Goal: Unclear

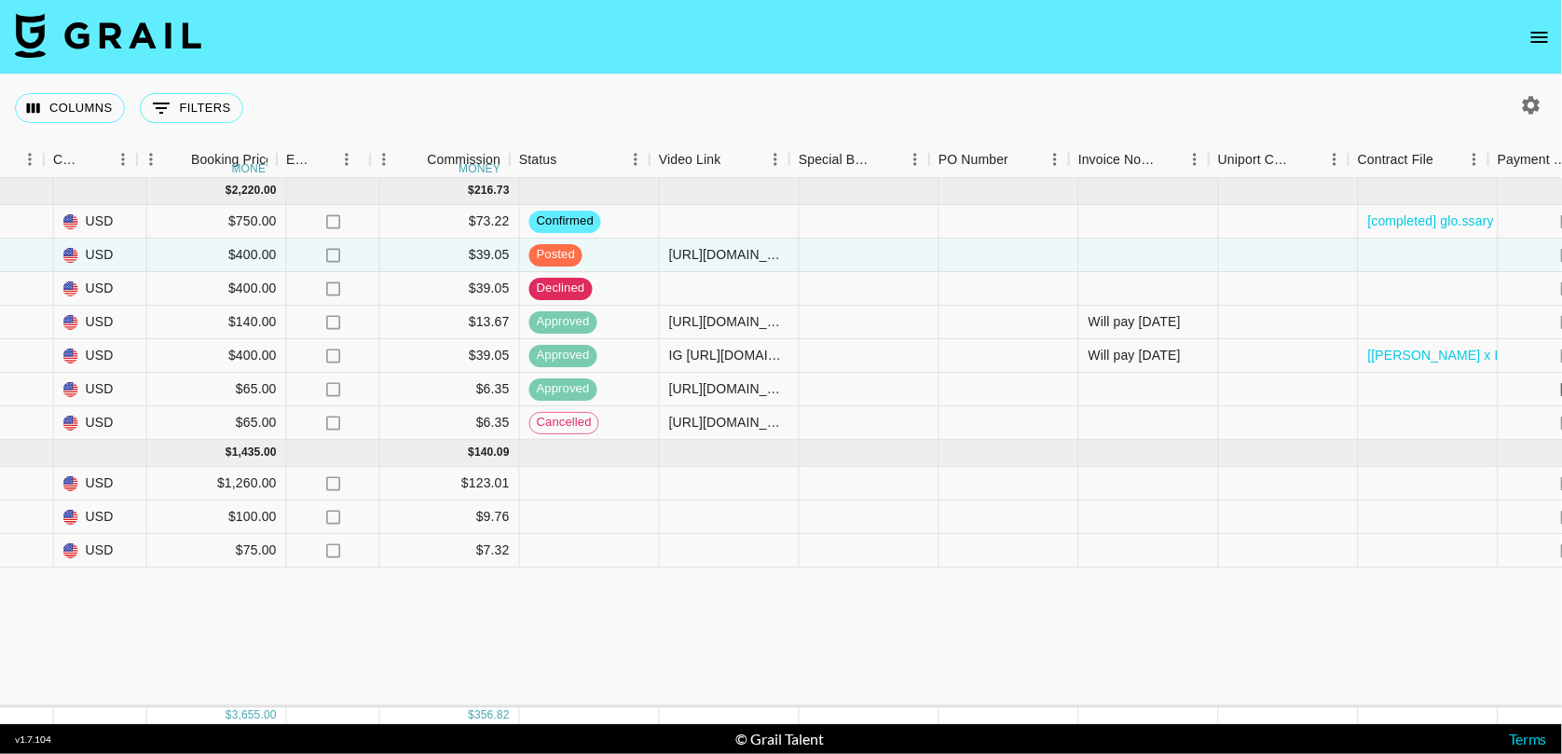
scroll to position [0, 1531]
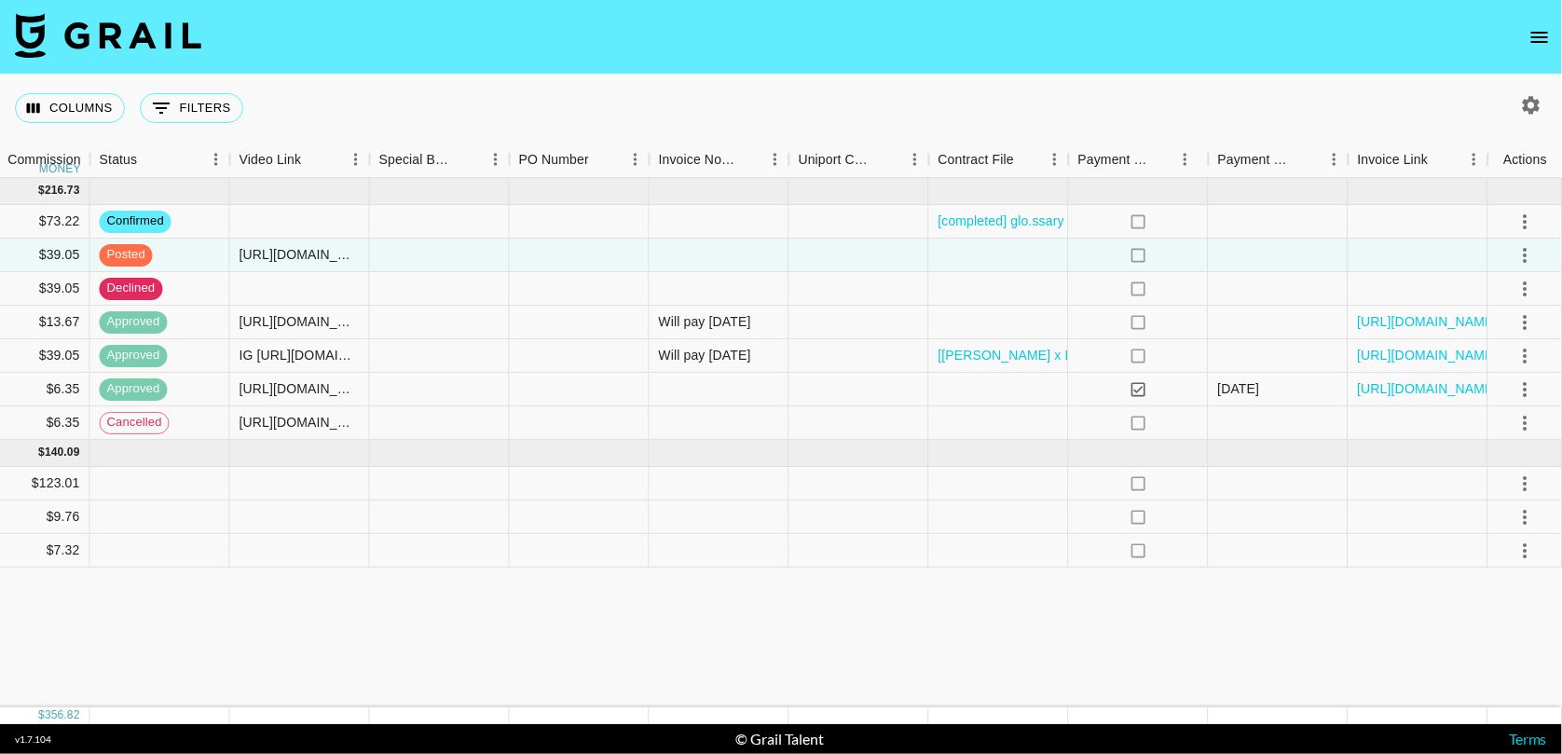
click at [1470, 737] on footer "v 1.7.104 © Grail Talent Terms" at bounding box center [781, 739] width 1562 height 30
click at [1268, 365] on div at bounding box center [1279, 356] width 140 height 34
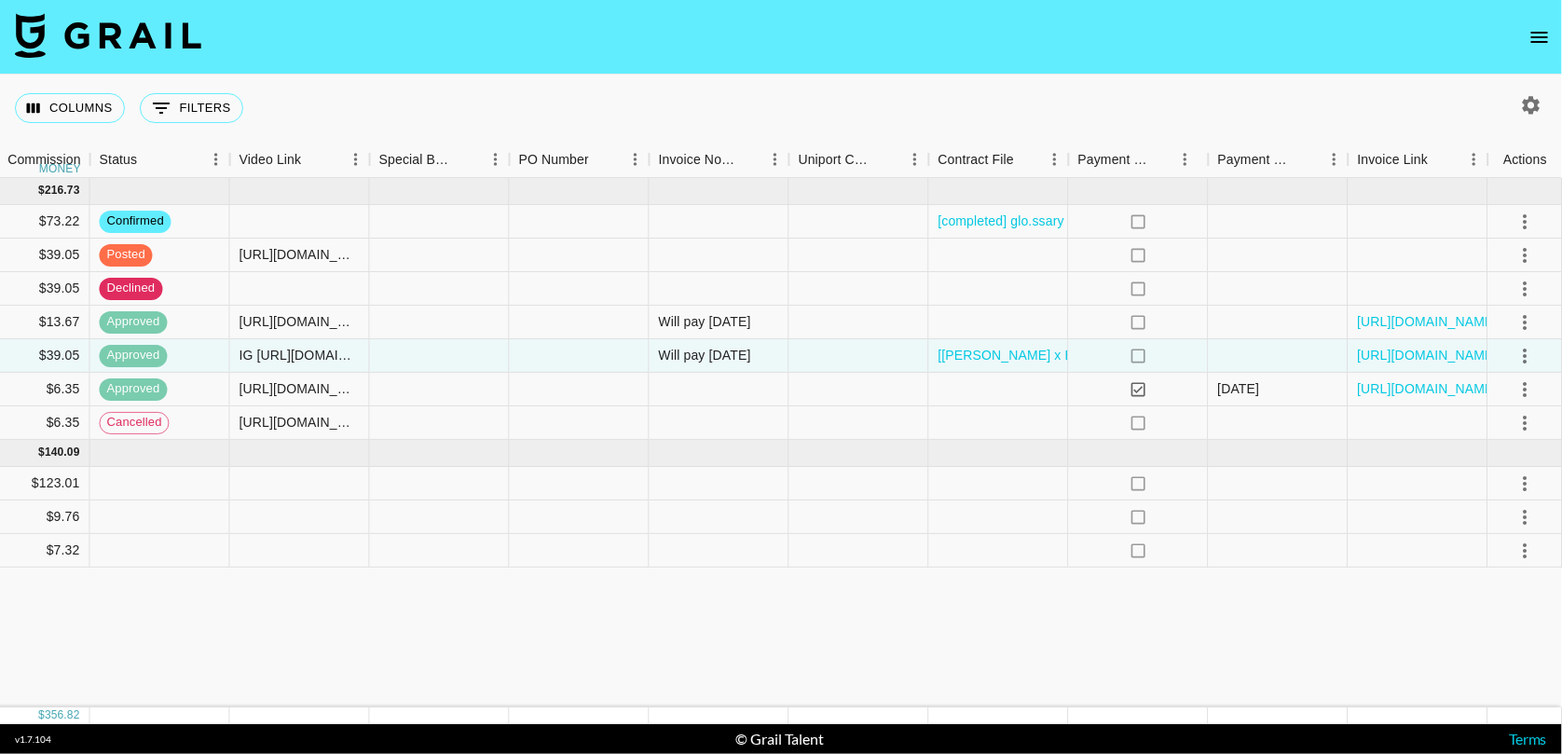
click at [1267, 103] on div "Columns 0 Filters + Booking" at bounding box center [781, 108] width 1562 height 67
click at [1228, 318] on div at bounding box center [1279, 323] width 140 height 34
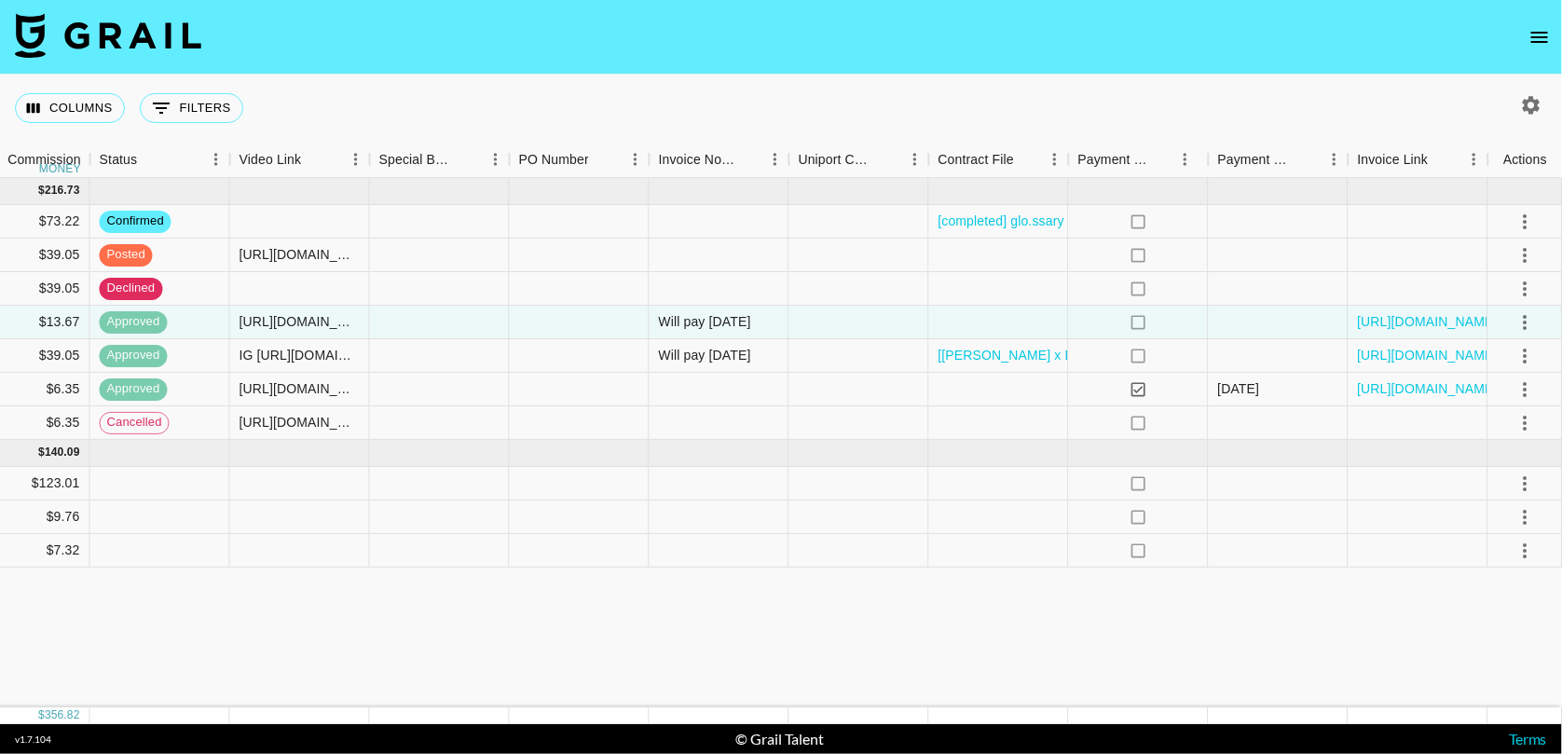
click at [1206, 87] on div "Columns 0 Filters + Booking" at bounding box center [781, 108] width 1562 height 67
click at [1232, 359] on div at bounding box center [1279, 356] width 140 height 34
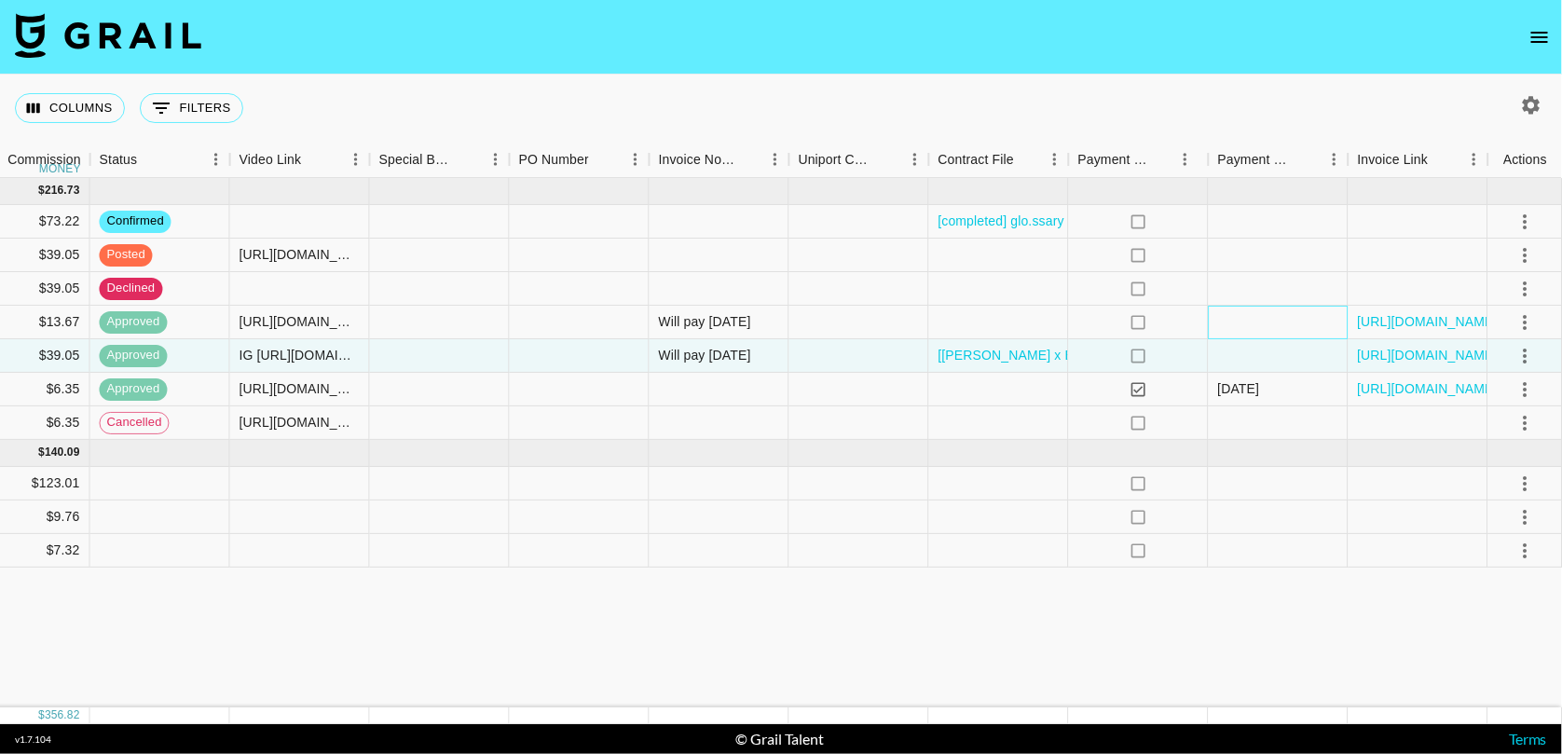
click at [1236, 331] on div at bounding box center [1279, 323] width 140 height 34
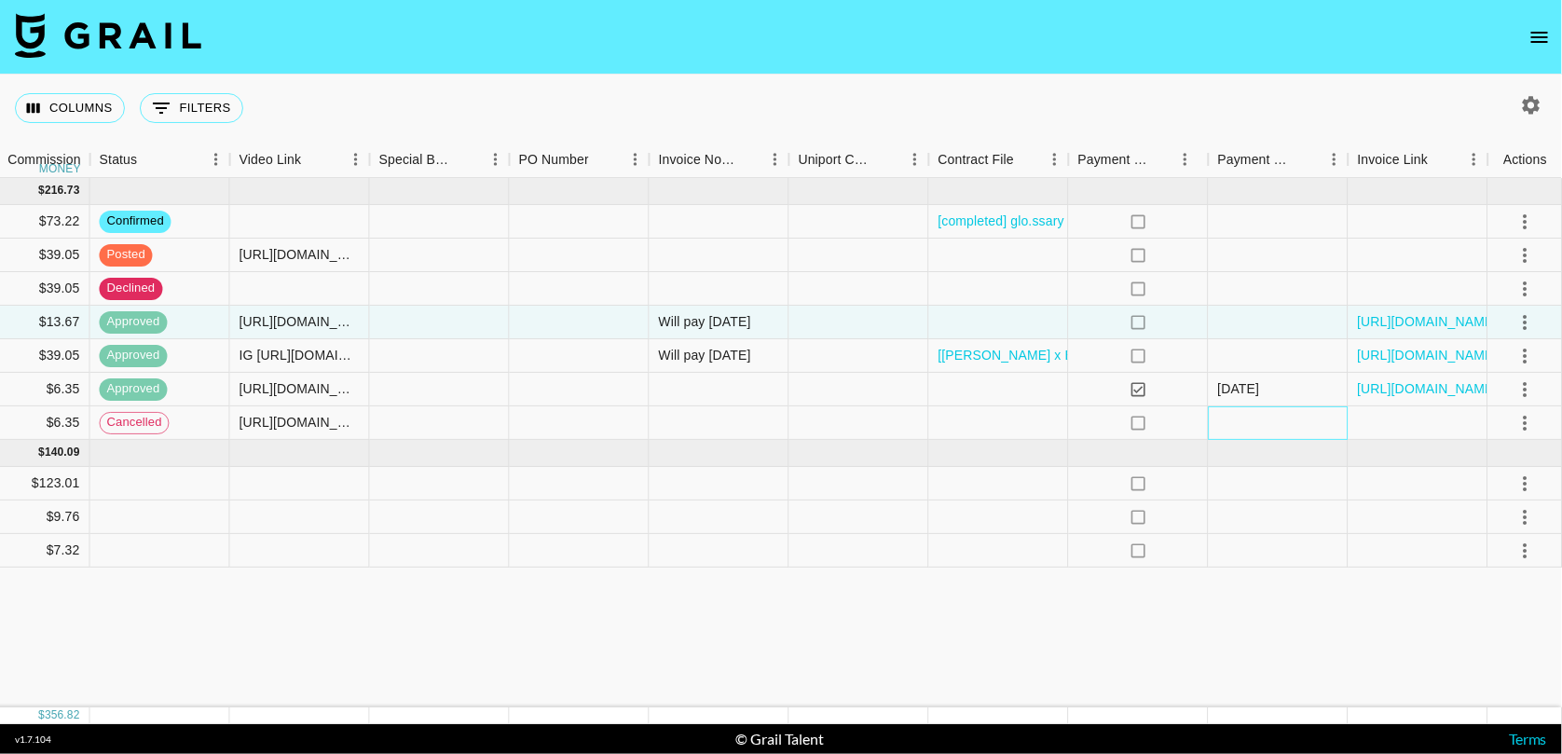
click at [1287, 418] on div at bounding box center [1279, 423] width 140 height 34
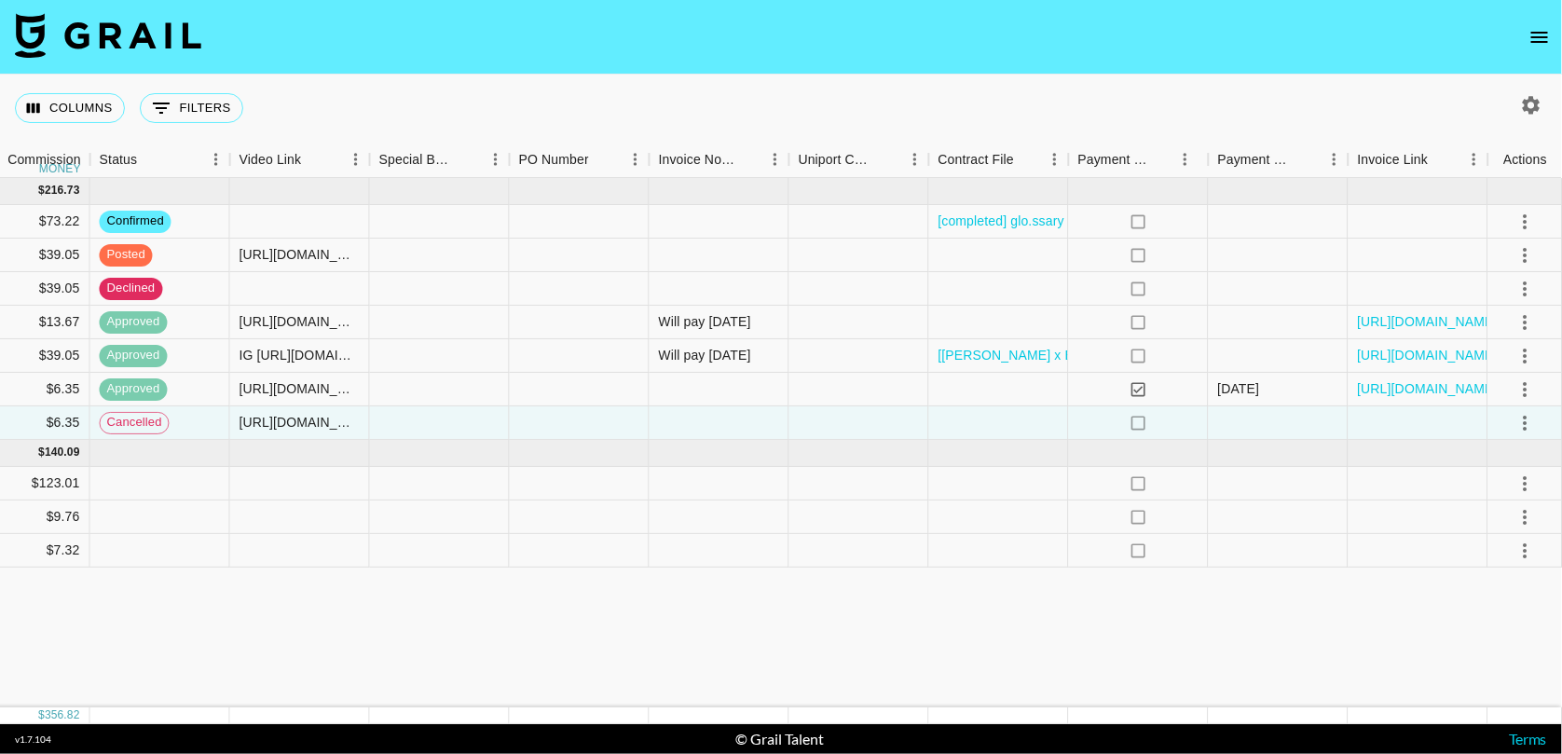
drag, startPoint x: 1245, startPoint y: 528, endPoint x: 1273, endPoint y: 576, distance: 56.0
click at [1273, 576] on div "[DATE] ( 7 ) $ 2,220.00 $ 216.73 recePyXL9K0p3a7o8 glo.ssary [PERSON_NAME][EMAI…" at bounding box center [16, 442] width 3094 height 529
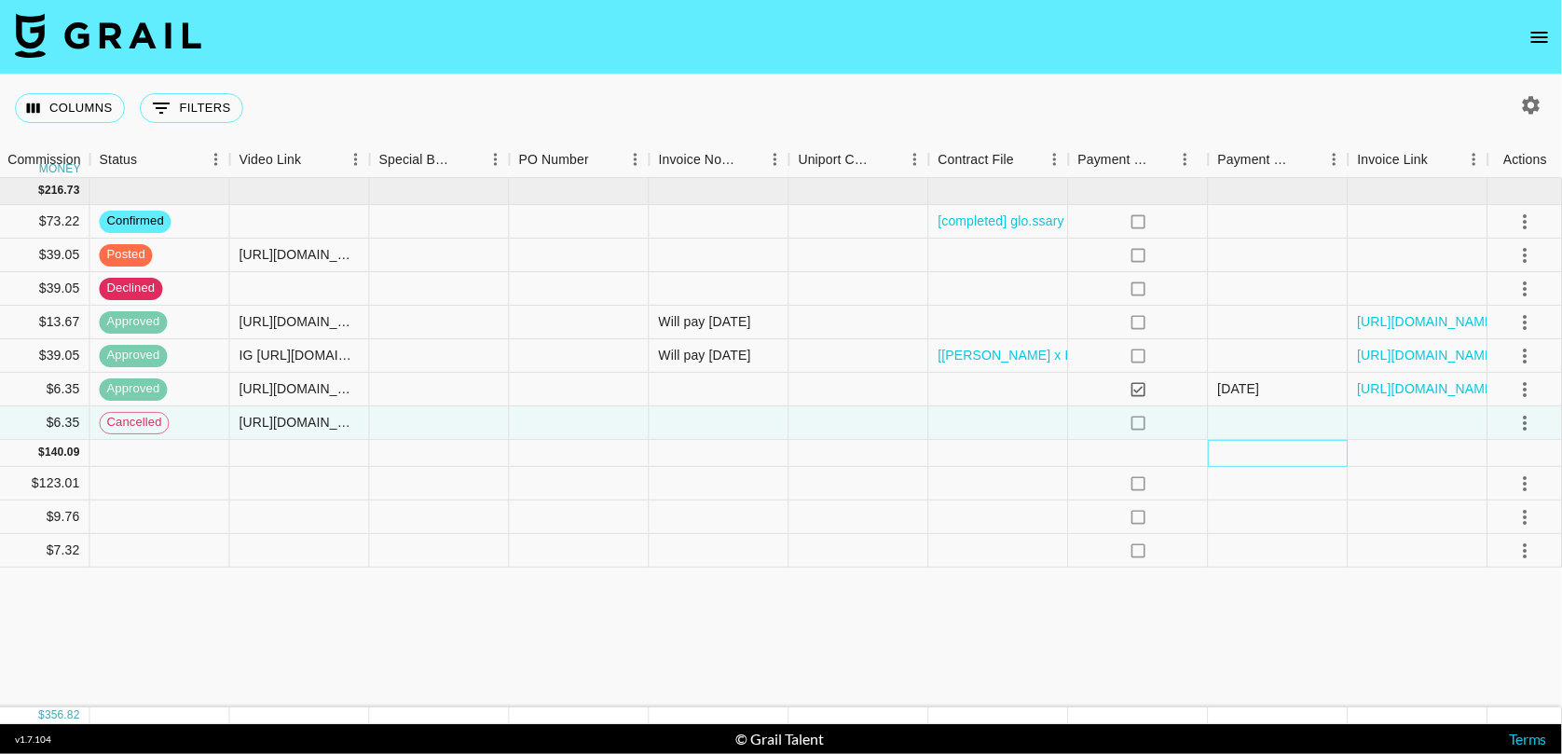
click at [1258, 461] on div at bounding box center [1279, 453] width 140 height 27
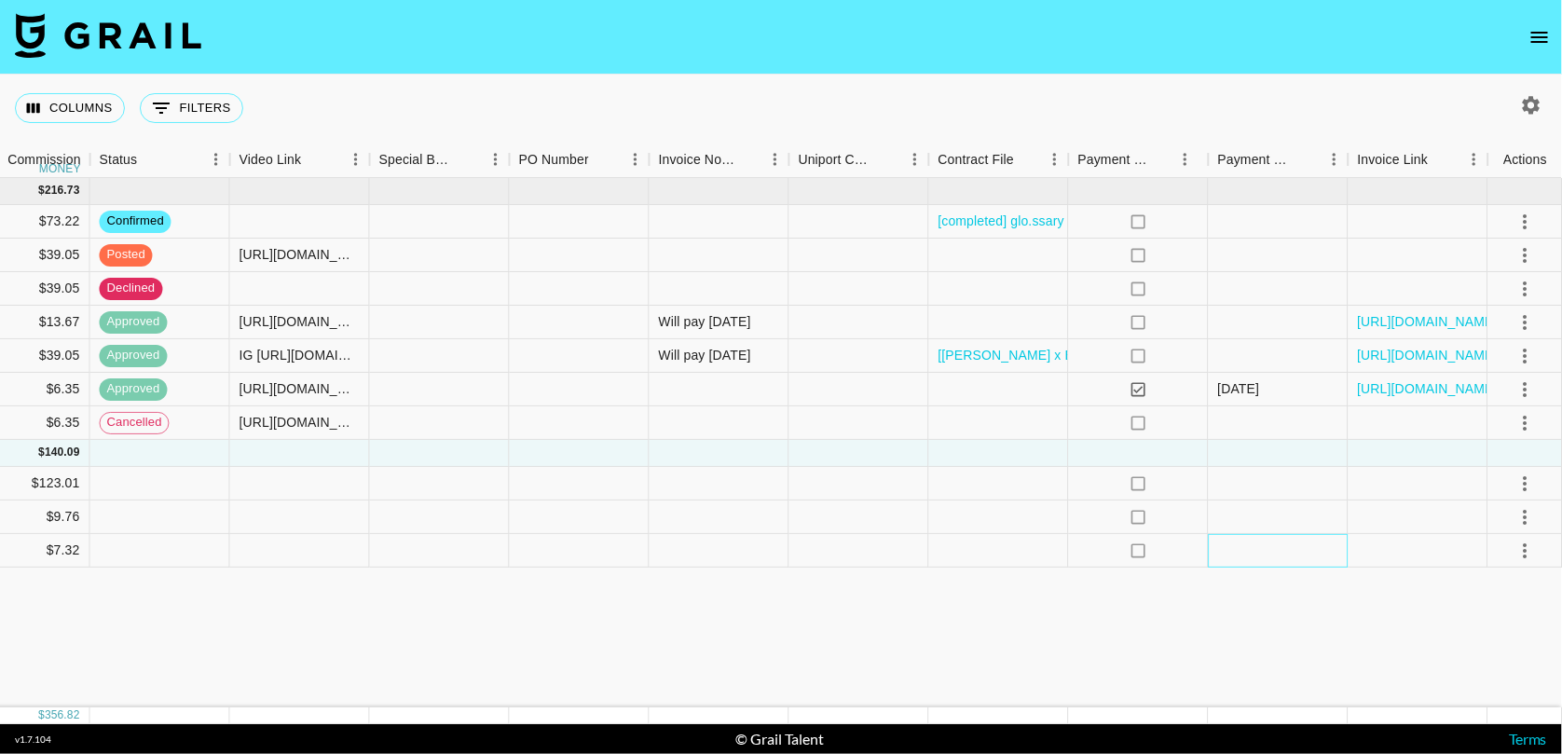
click at [1292, 562] on div at bounding box center [1279, 551] width 140 height 34
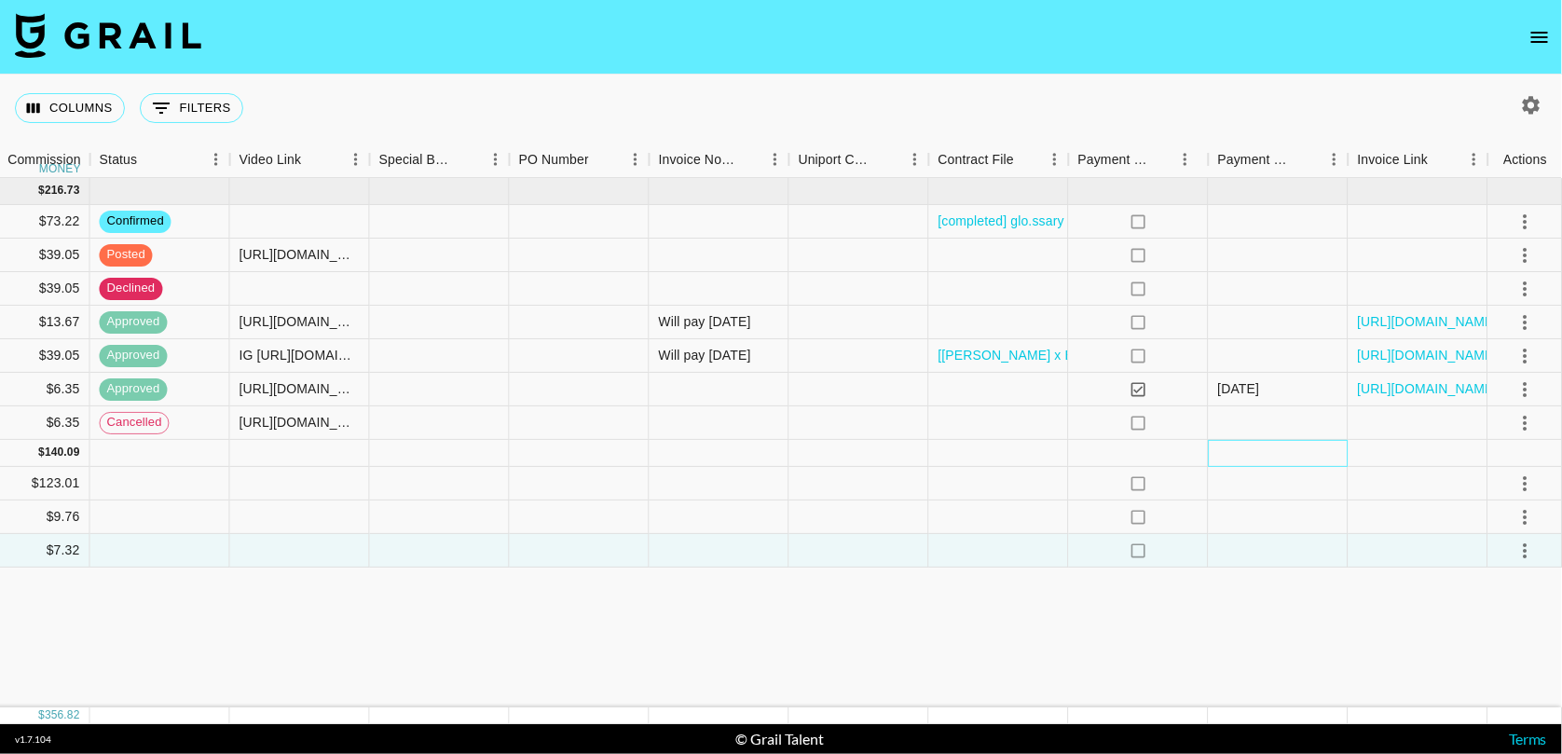
click at [1280, 450] on div at bounding box center [1279, 453] width 140 height 27
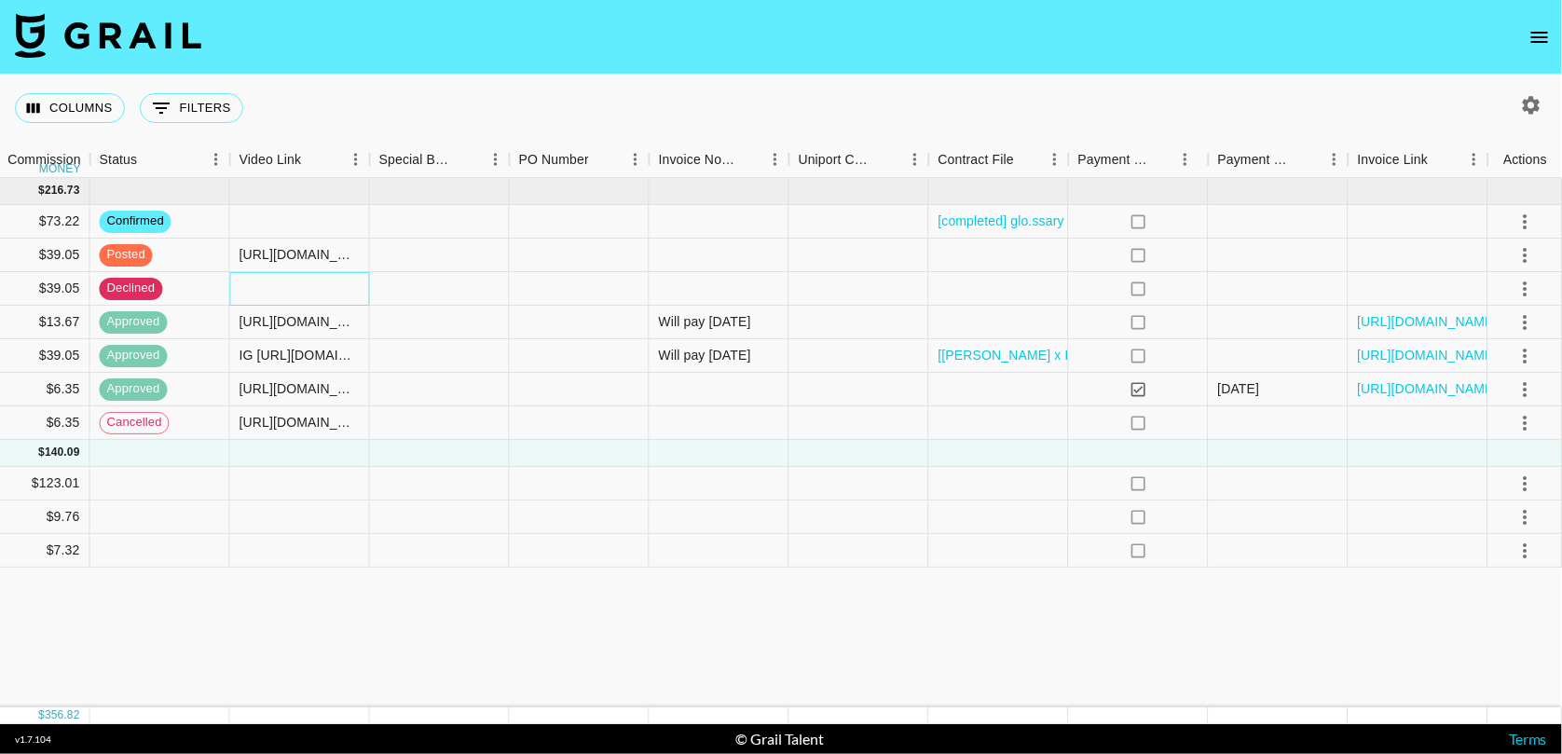
click at [309, 283] on div at bounding box center [300, 289] width 140 height 34
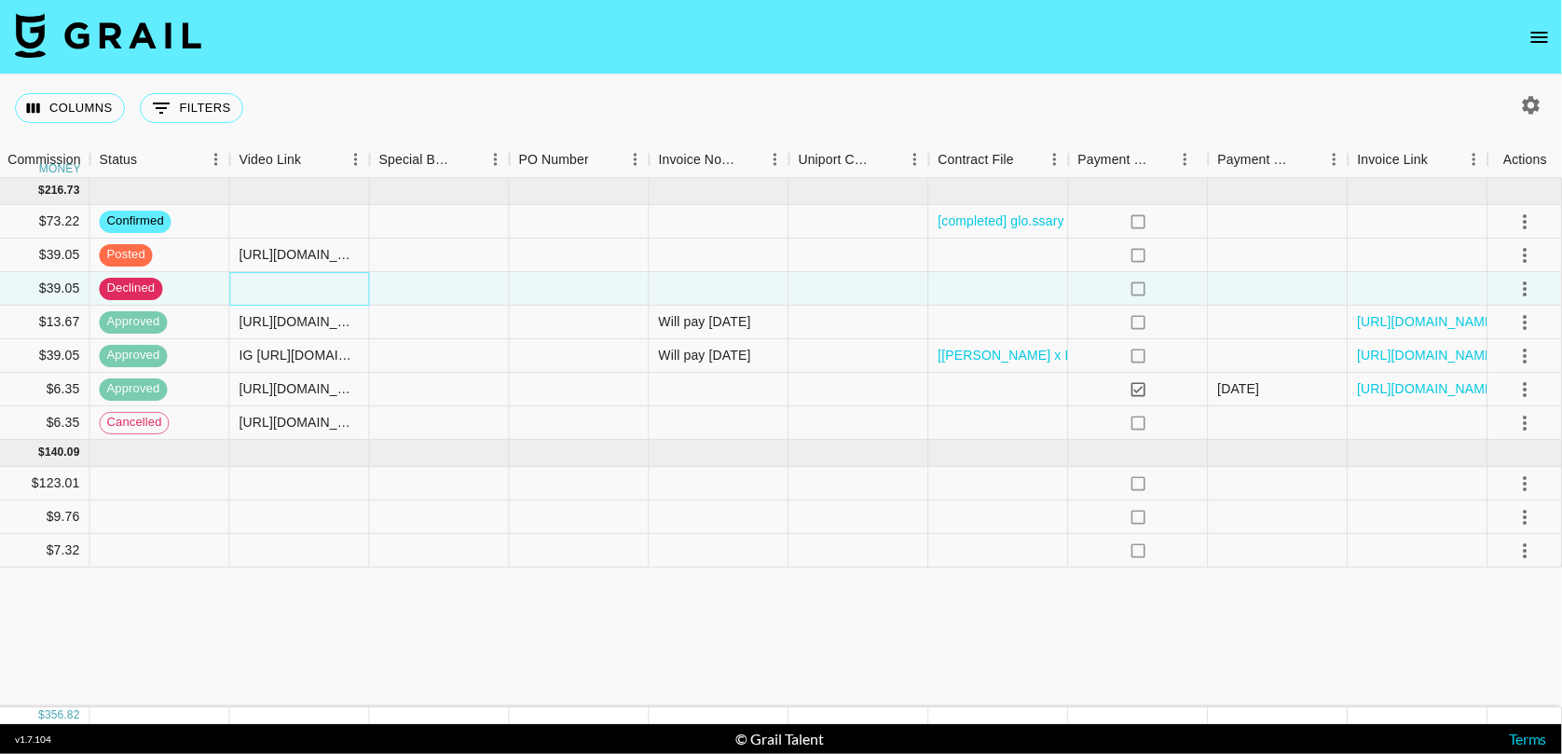
drag, startPoint x: 309, startPoint y: 283, endPoint x: 538, endPoint y: 342, distance: 235.8
click at [538, 342] on div "[DATE] ( 7 ) $ 2,220.00 $ 216.73 recePyXL9K0p3a7o8 glo.ssary [PERSON_NAME][EMAI…" at bounding box center [16, 373] width 3094 height 390
click at [538, 342] on div at bounding box center [580, 356] width 140 height 34
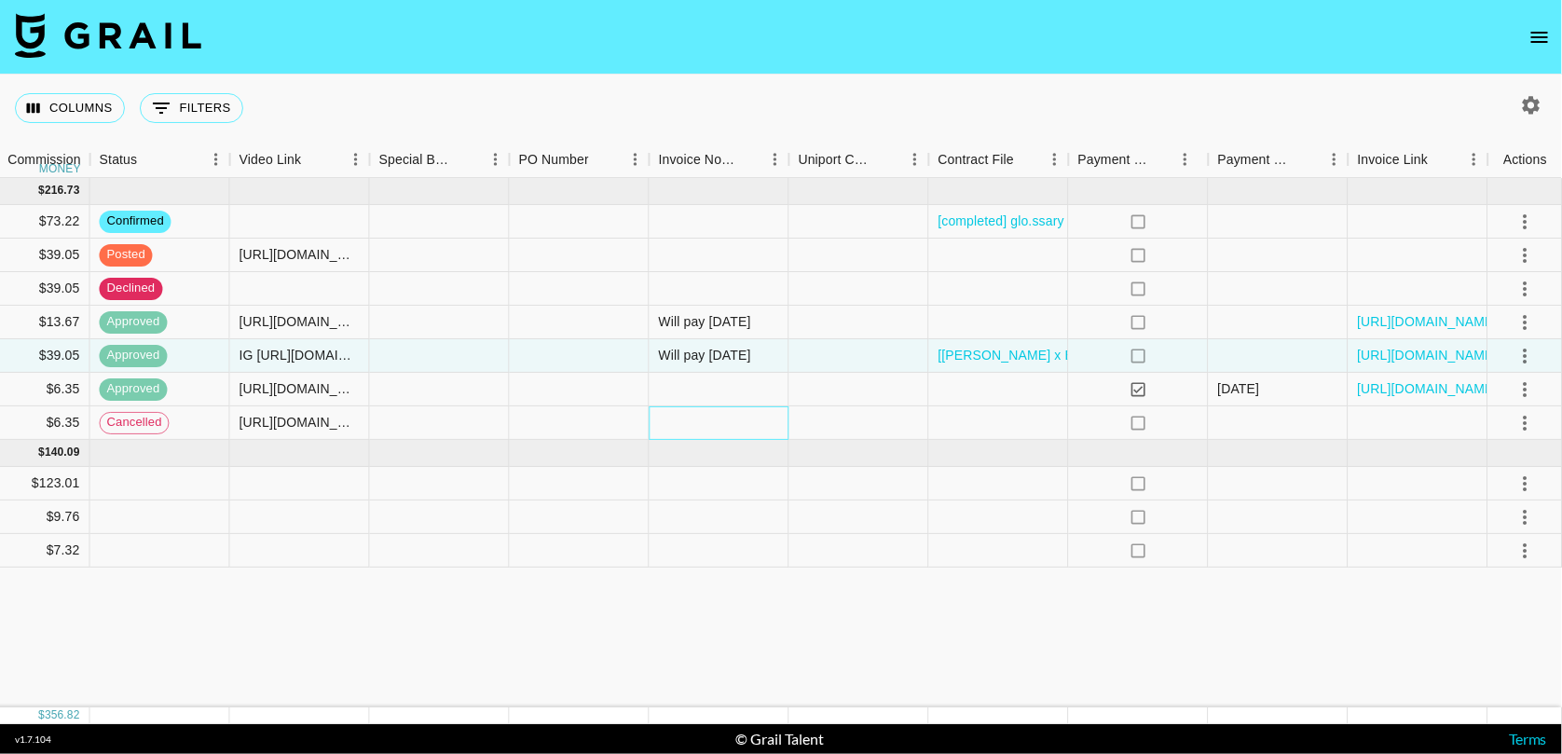
click at [748, 433] on div at bounding box center [720, 423] width 140 height 34
